Goal: Transaction & Acquisition: Obtain resource

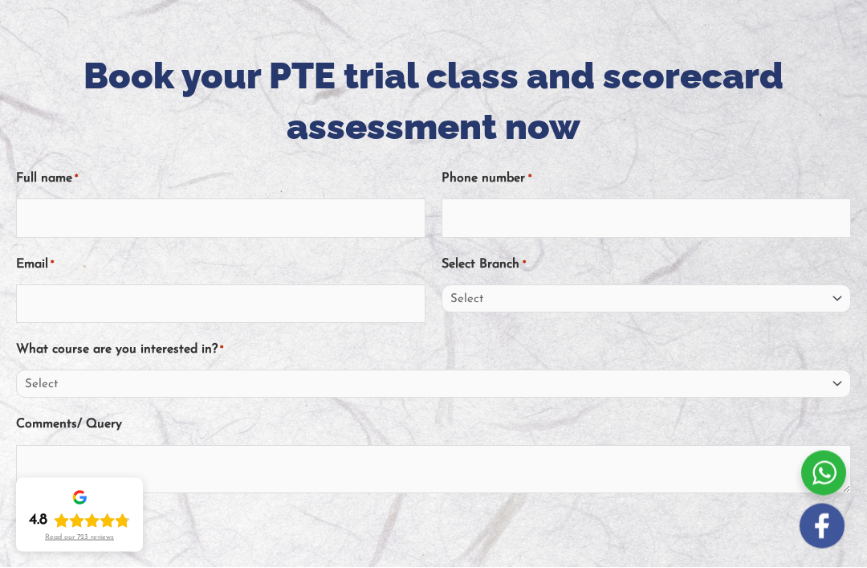
scroll to position [222, 0]
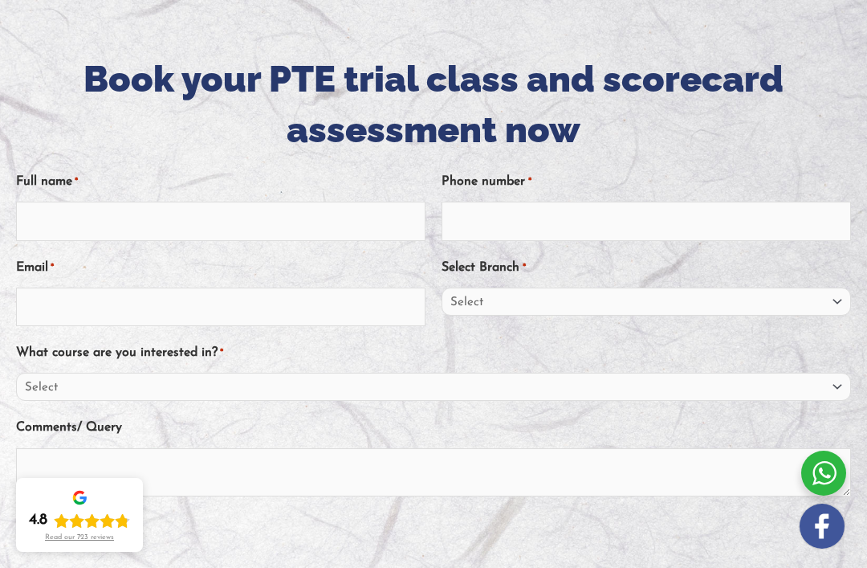
click at [688, 1] on div at bounding box center [433, 360] width 867 height 772
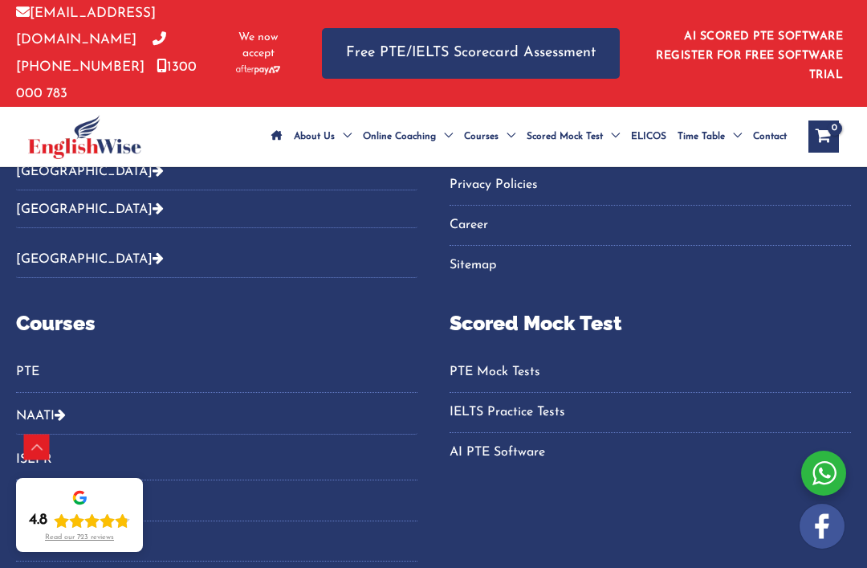
scroll to position [2054, 0]
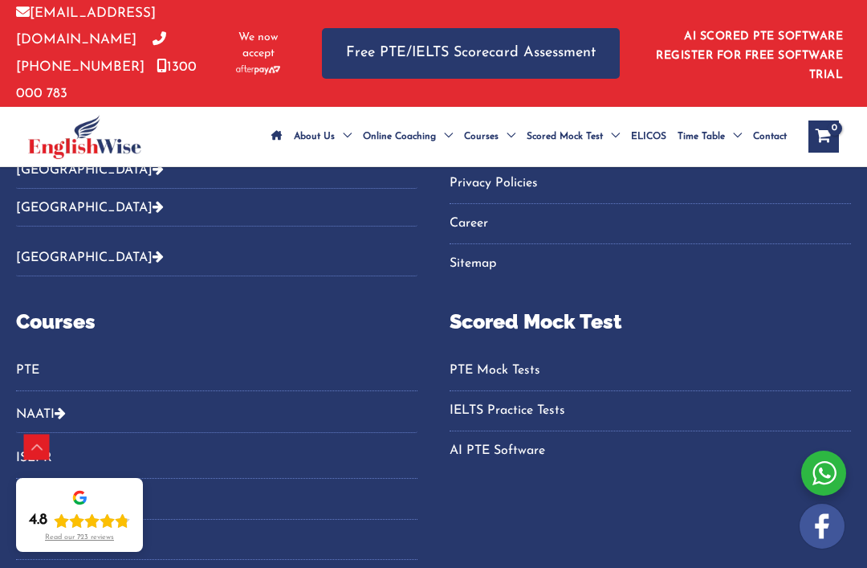
click at [516, 357] on link "PTE Mock Tests" at bounding box center [651, 370] width 402 height 26
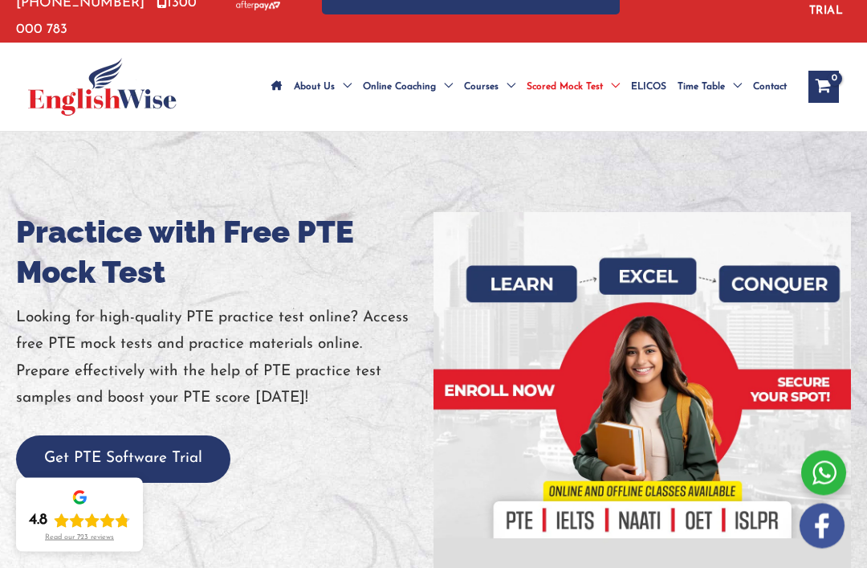
scroll to position [67, 0]
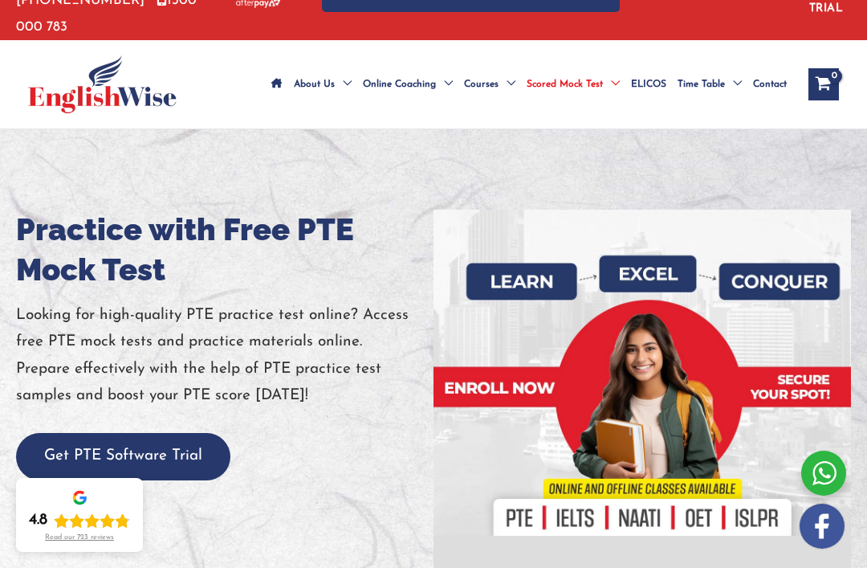
click at [190, 442] on button "Get PTE Software Trial" at bounding box center [123, 456] width 214 height 47
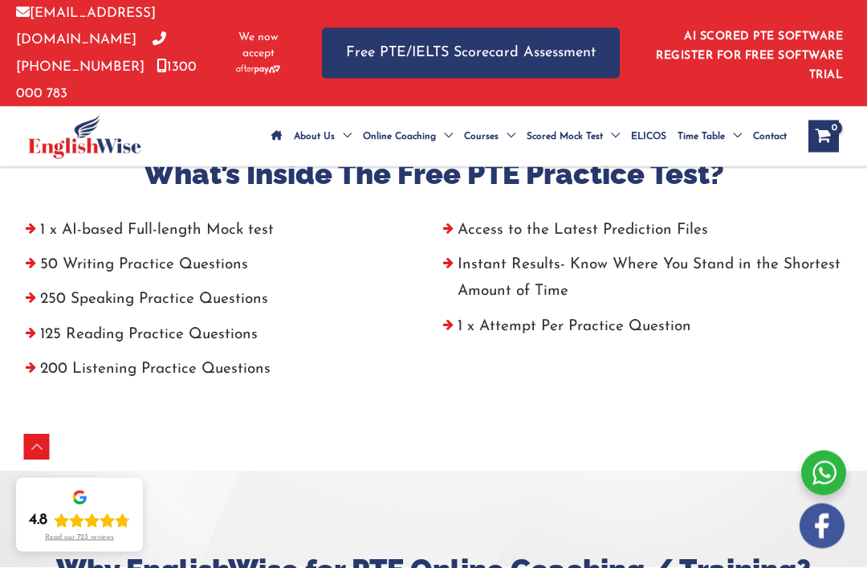
scroll to position [638, 0]
